Goal: Information Seeking & Learning: Learn about a topic

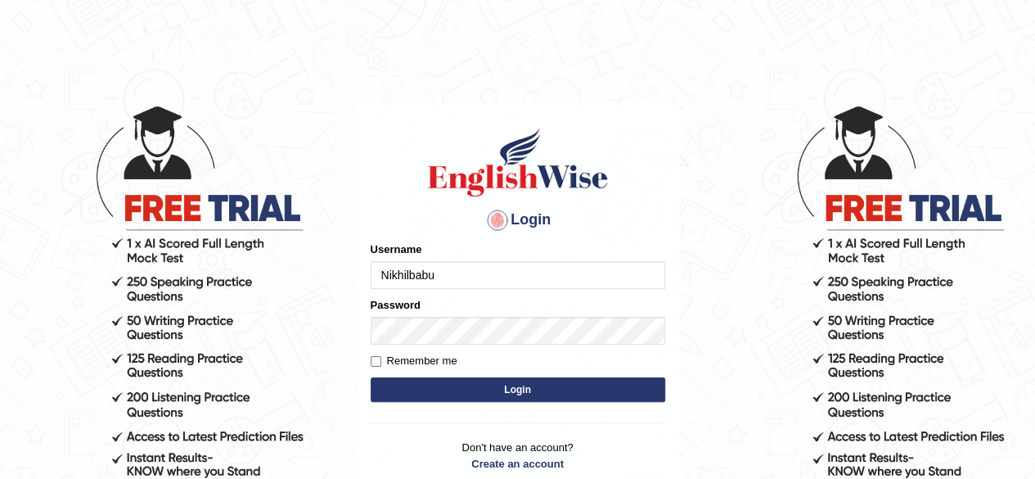
type input "Nikhilbabu"
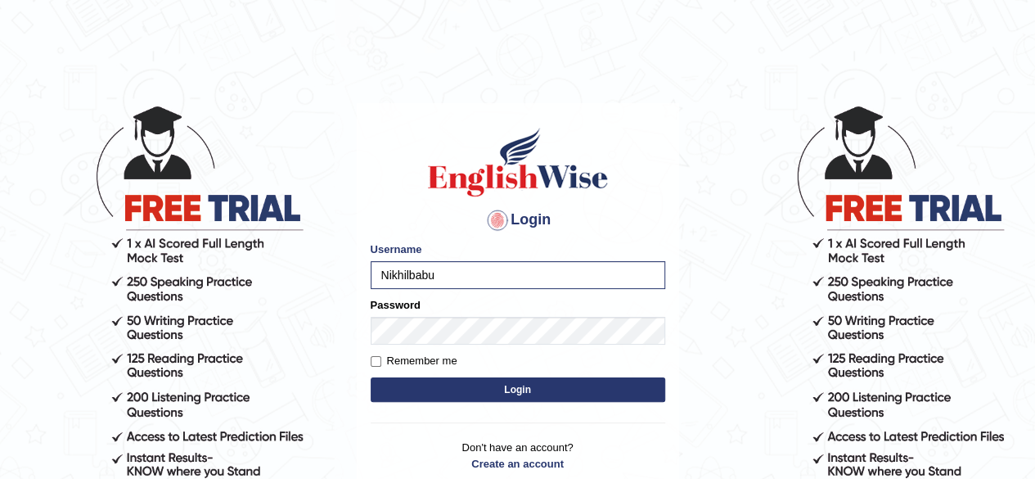
click at [531, 399] on button "Login" at bounding box center [518, 389] width 295 height 25
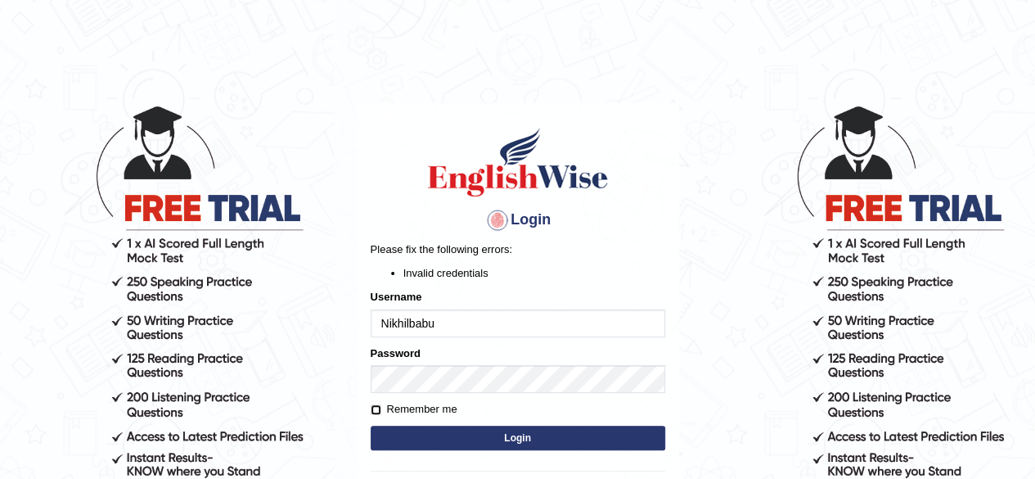
click at [371, 412] on input "Remember me" at bounding box center [376, 409] width 11 height 11
checkbox input "true"
click at [481, 442] on button "Login" at bounding box center [518, 438] width 295 height 25
drag, startPoint x: 388, startPoint y: 325, endPoint x: 719, endPoint y: 308, distance: 331.1
click at [719, 308] on body "Login Please fix the following errors: Invalid credentials Username Nikhilbabu …" at bounding box center [517, 291] width 1035 height 479
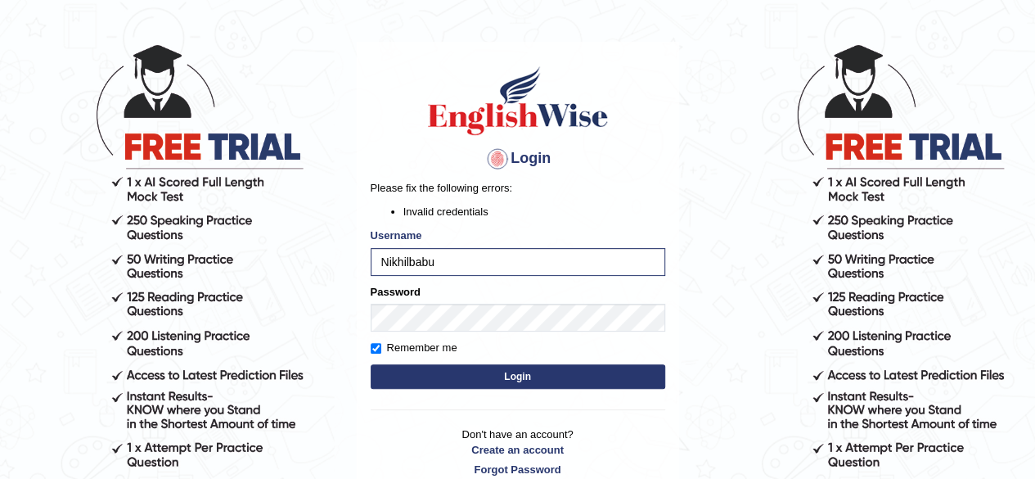
scroll to position [65, 0]
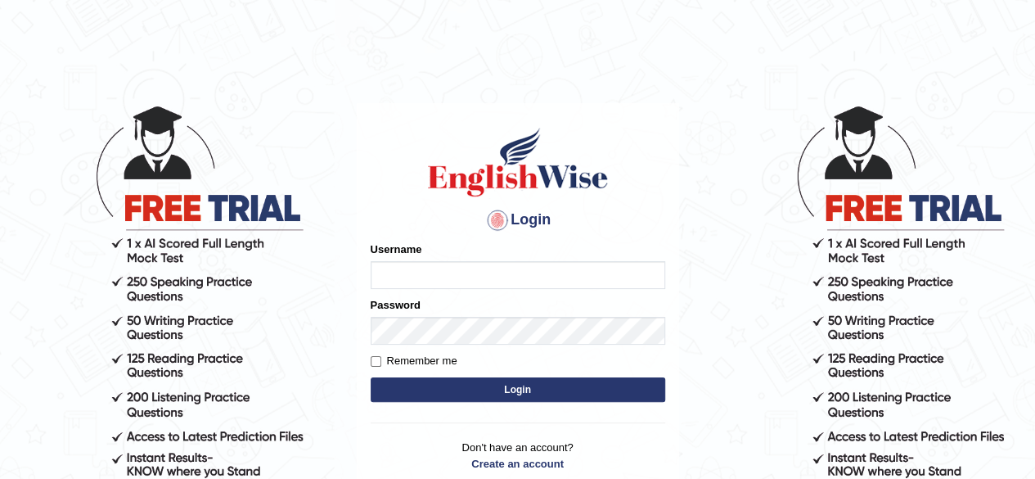
click at [445, 269] on input "Username" at bounding box center [518, 275] width 295 height 28
type input "Nikhilbabu"
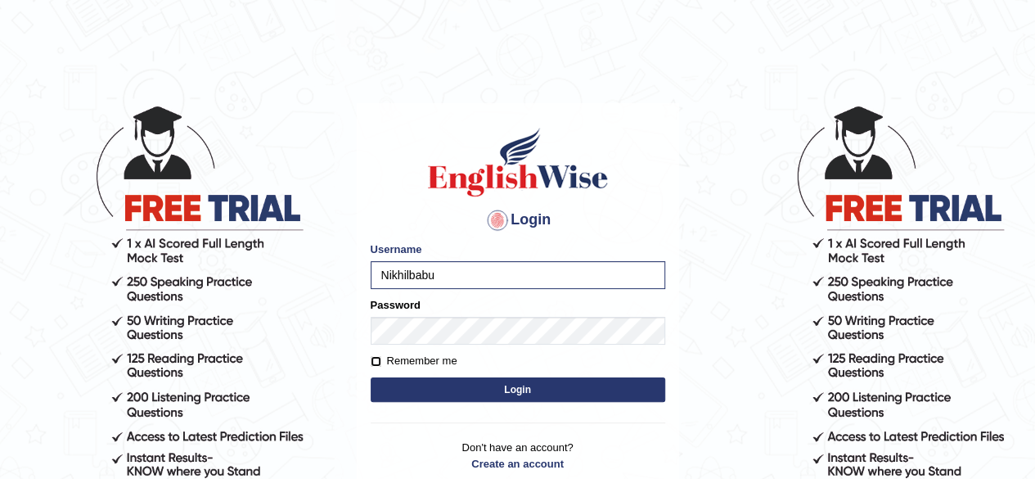
click at [375, 364] on input "Remember me" at bounding box center [376, 361] width 11 height 11
checkbox input "true"
click at [542, 396] on button "Login" at bounding box center [518, 389] width 295 height 25
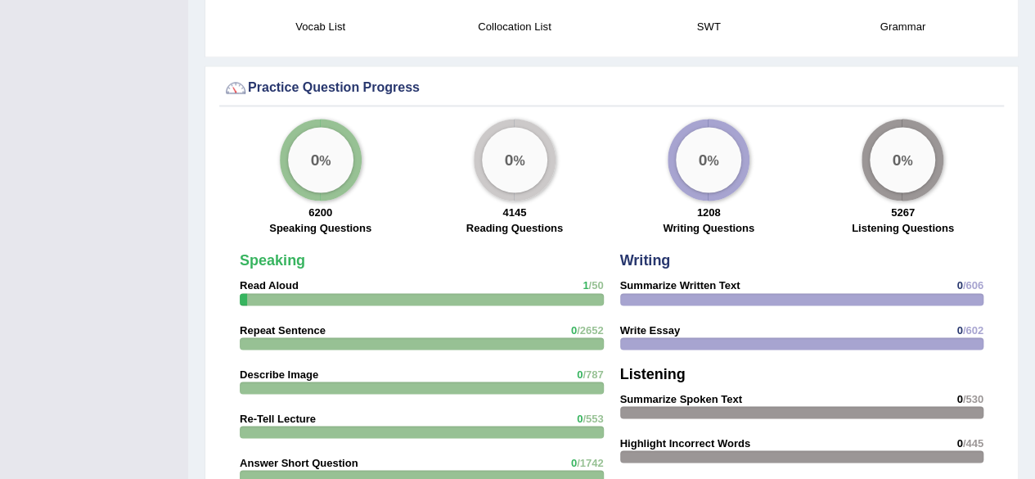
scroll to position [1244, 0]
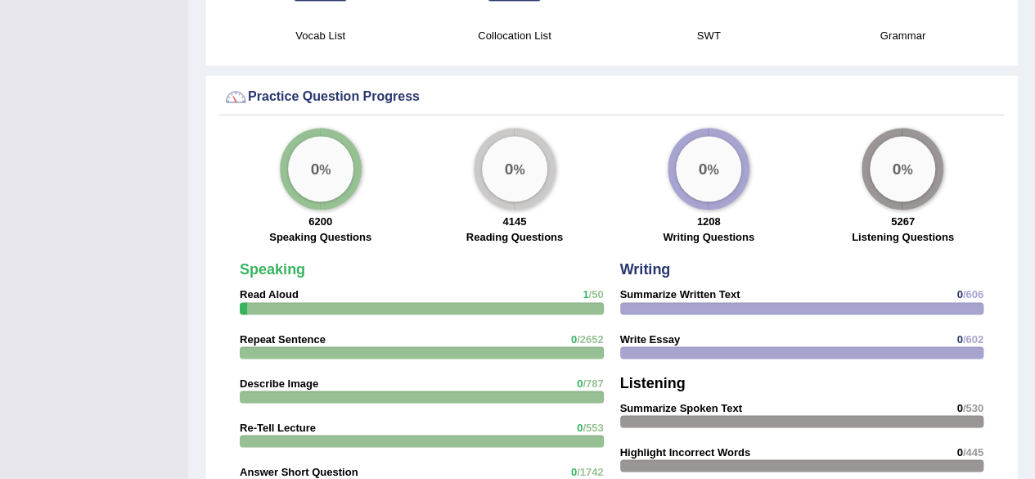
click at [311, 162] on div "0 %" at bounding box center [320, 168] width 65 height 65
click at [310, 159] on big "0" at bounding box center [314, 168] width 9 height 18
click at [502, 302] on div at bounding box center [422, 308] width 364 height 12
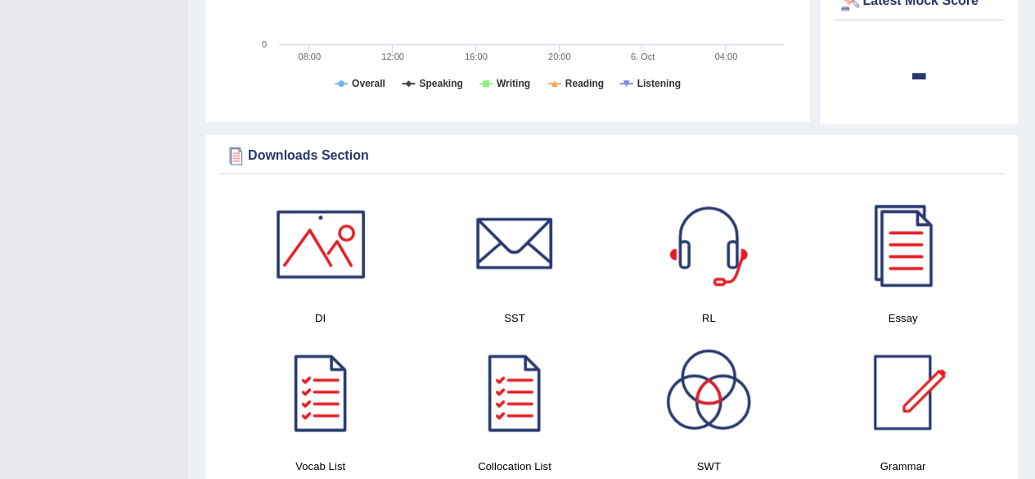
scroll to position [817, 0]
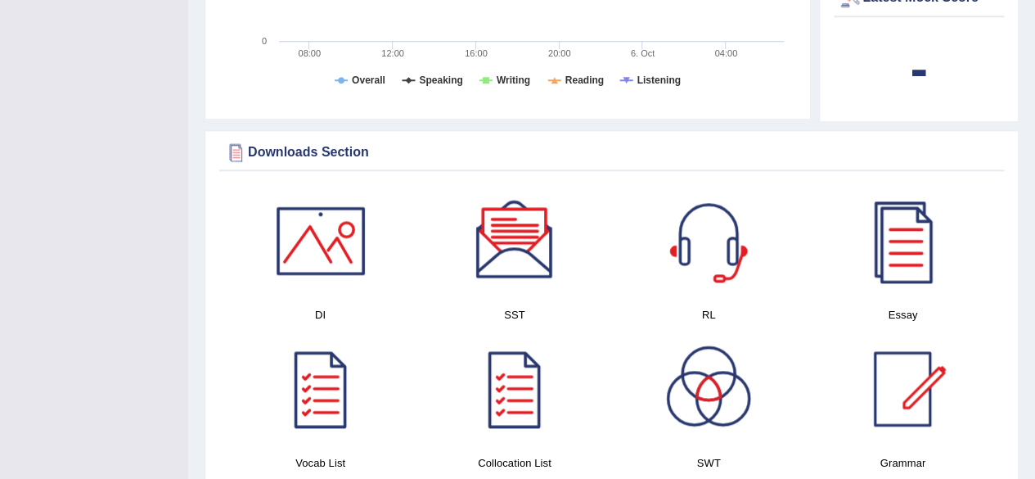
click at [295, 217] on div at bounding box center [321, 240] width 115 height 115
click at [537, 237] on div at bounding box center [514, 240] width 115 height 115
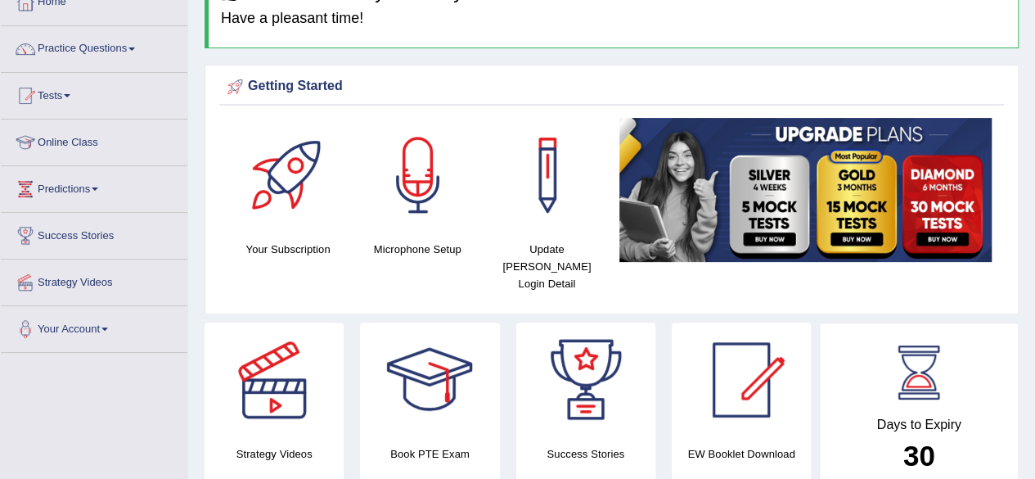
scroll to position [78, 0]
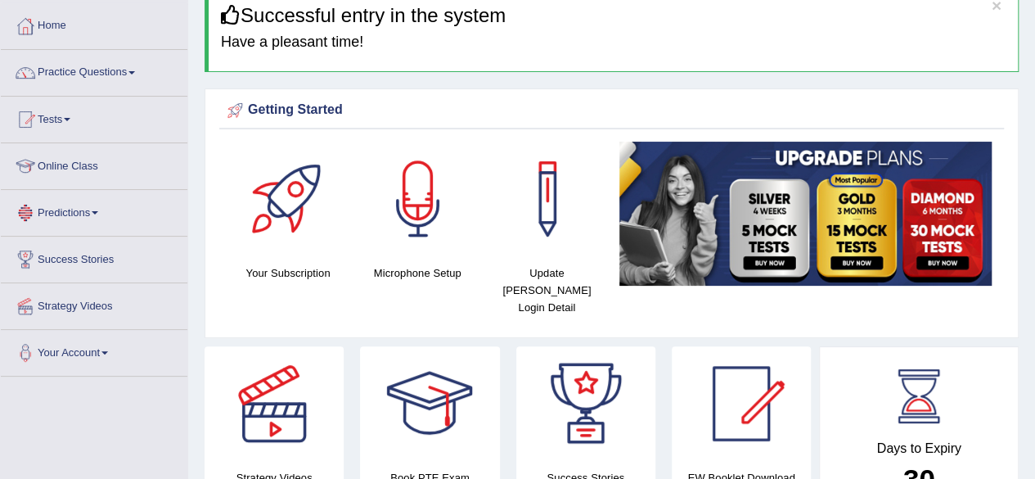
click at [93, 160] on link "Online Class" at bounding box center [94, 163] width 187 height 41
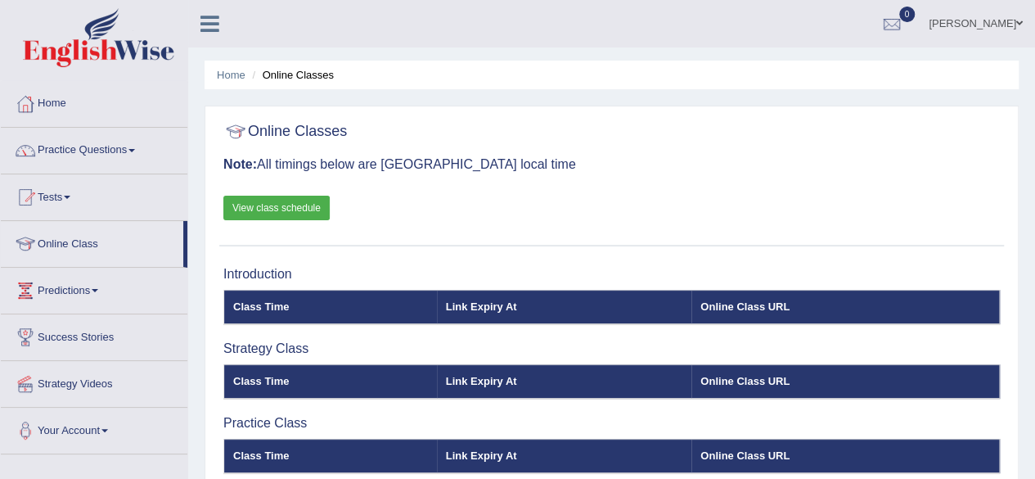
click at [308, 205] on link "View class schedule" at bounding box center [276, 208] width 106 height 25
